Goal: Task Accomplishment & Management: Complete application form

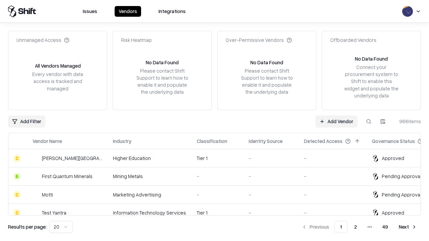
click at [336, 121] on link "Add Vendor" at bounding box center [336, 122] width 42 height 12
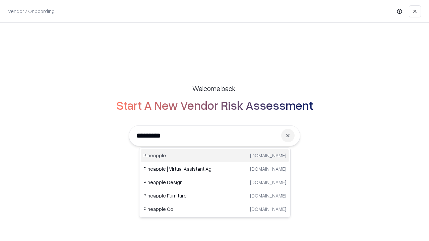
click at [215, 156] on div "Pineapple [DOMAIN_NAME]" at bounding box center [215, 155] width 148 height 13
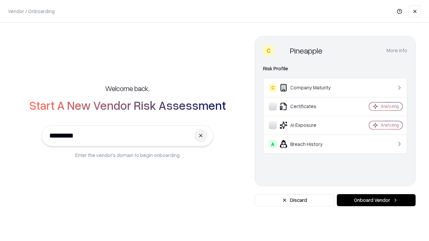
type input "*********"
click at [376, 200] on button "Onboard Vendor" at bounding box center [376, 200] width 79 height 12
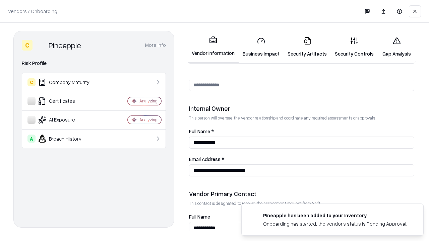
scroll to position [347, 0]
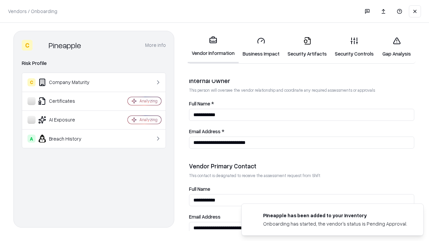
click at [307, 47] on link "Security Artifacts" at bounding box center [306, 46] width 47 height 31
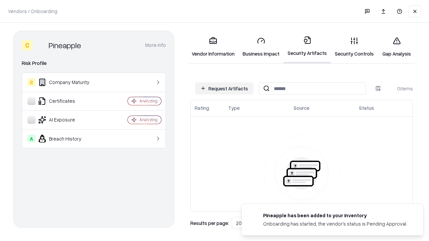
click at [224, 88] on button "Request Artifacts" at bounding box center [224, 88] width 58 height 12
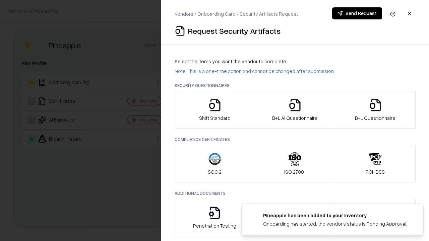
click at [375, 110] on icon "button" at bounding box center [375, 104] width 13 height 13
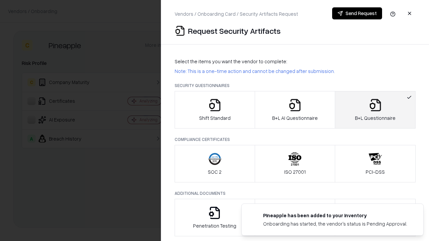
click at [294, 110] on icon "button" at bounding box center [294, 104] width 13 height 13
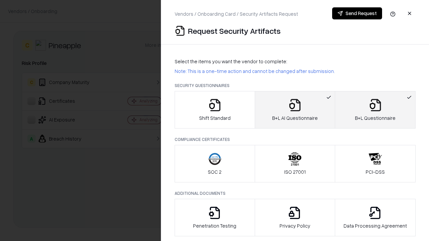
click at [357, 13] on button "Send Request" at bounding box center [357, 13] width 50 height 12
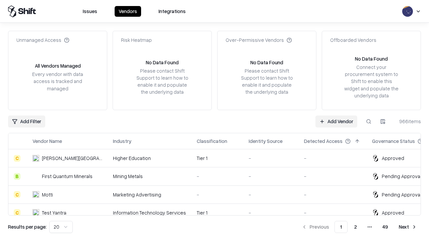
click at [369, 121] on button at bounding box center [368, 122] width 12 height 12
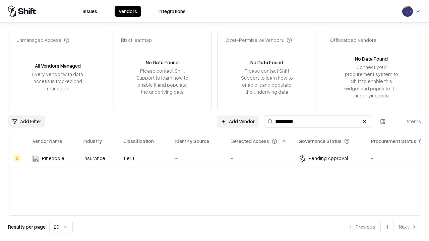
type input "*********"
click at [218, 158] on div "-" at bounding box center [197, 158] width 45 height 7
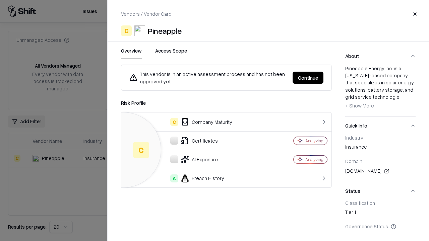
click at [308, 78] on button "Continue" at bounding box center [307, 78] width 31 height 12
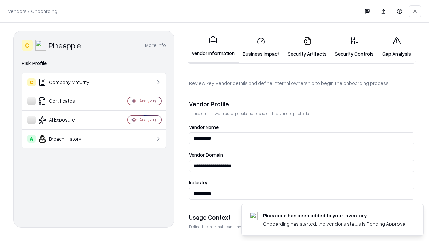
click at [307, 47] on link "Security Artifacts" at bounding box center [306, 46] width 47 height 31
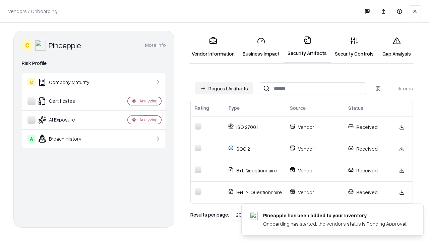
click at [396, 47] on link "Gap Analysis" at bounding box center [397, 46] width 38 height 31
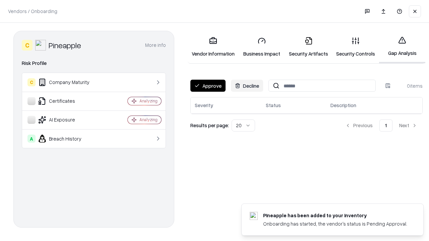
click at [208, 86] on button "Approve" at bounding box center [207, 86] width 35 height 12
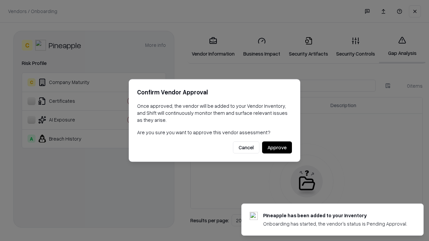
click at [277, 147] on button "Approve" at bounding box center [277, 148] width 30 height 12
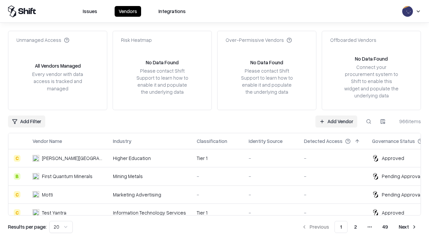
type input "*********"
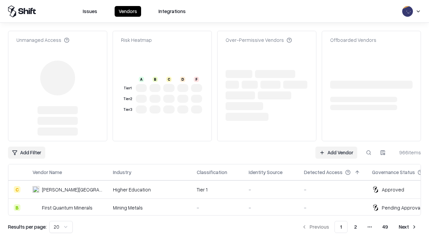
click at [336, 147] on link "Add Vendor" at bounding box center [336, 153] width 42 height 12
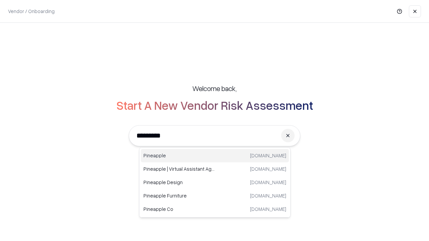
click at [215, 156] on div "Pineapple pineappleenergy.com" at bounding box center [215, 155] width 148 height 13
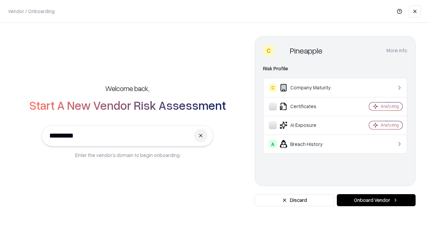
type input "*********"
click at [376, 200] on button "Onboard Vendor" at bounding box center [376, 200] width 79 height 12
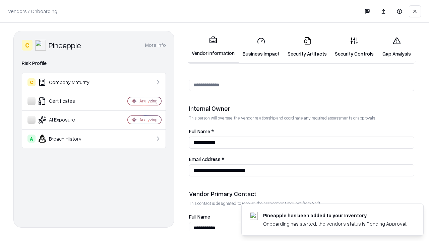
scroll to position [347, 0]
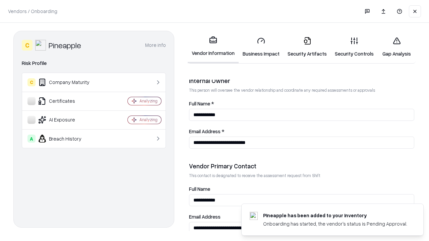
click at [396, 47] on link "Gap Analysis" at bounding box center [397, 46] width 38 height 31
